Goal: Task Accomplishment & Management: Manage account settings

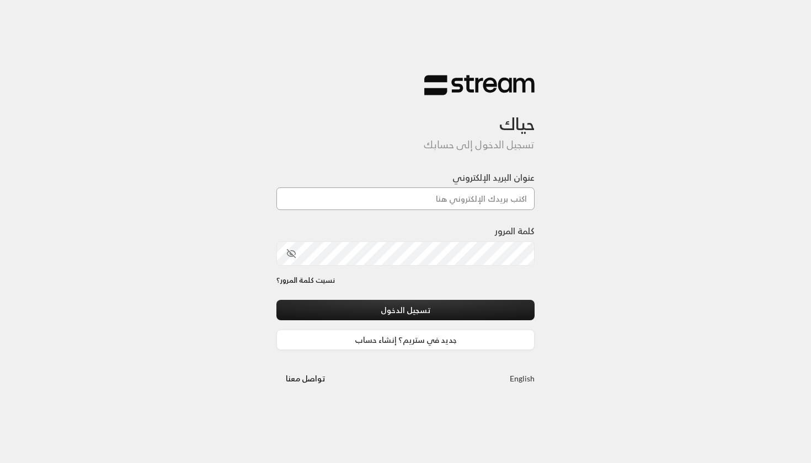
type input "[EMAIL_ADDRESS][DOMAIN_NAME]"
click at [406, 311] on button "تسجيل الدخول" at bounding box center [405, 310] width 258 height 20
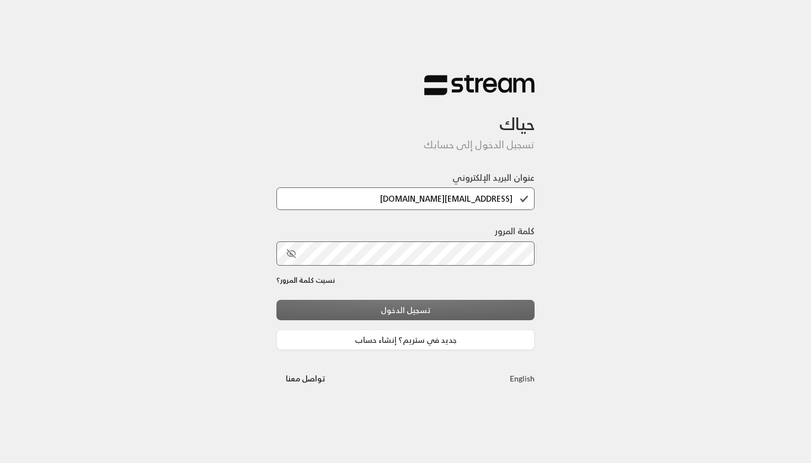
click at [386, 312] on div "تسجيل الدخول جديد في ستريم؟ إنشاء حساب" at bounding box center [405, 325] width 258 height 50
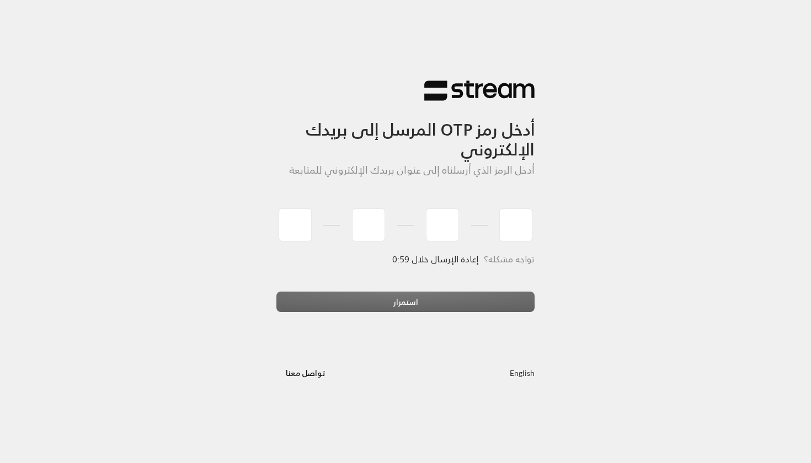
click at [314, 225] on div at bounding box center [405, 225] width 258 height 40
click at [305, 225] on input "tel" at bounding box center [295, 225] width 33 height 33
type input "5"
type input "6"
type input "7"
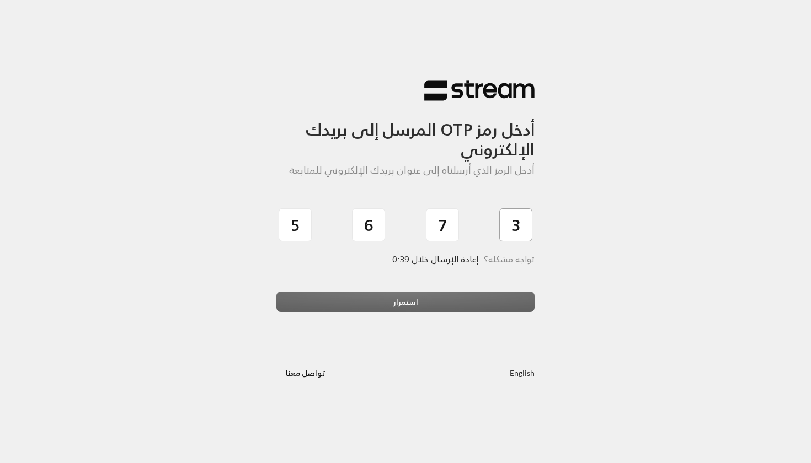
type input "3"
